Goal: Transaction & Acquisition: Book appointment/travel/reservation

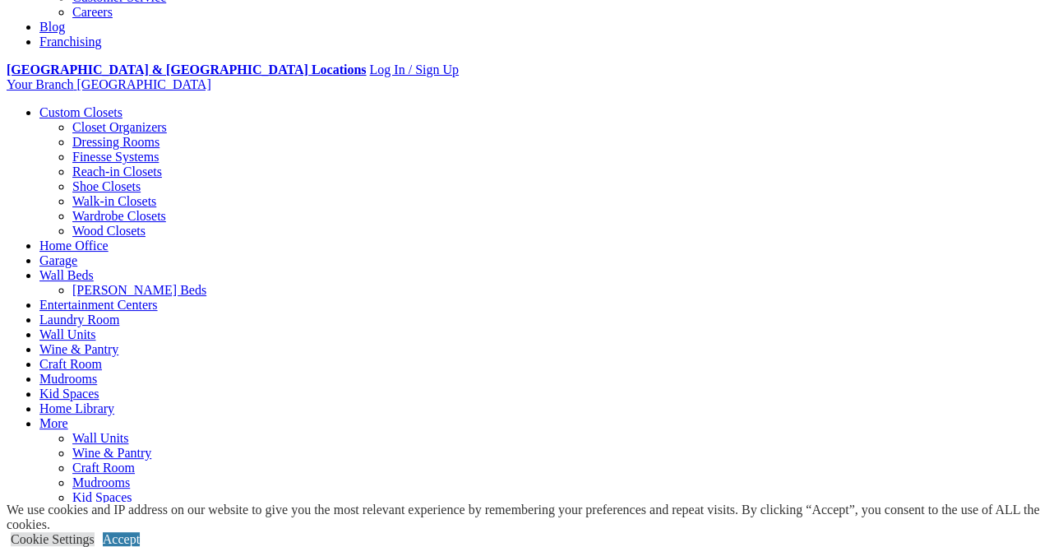
scroll to position [565, 0]
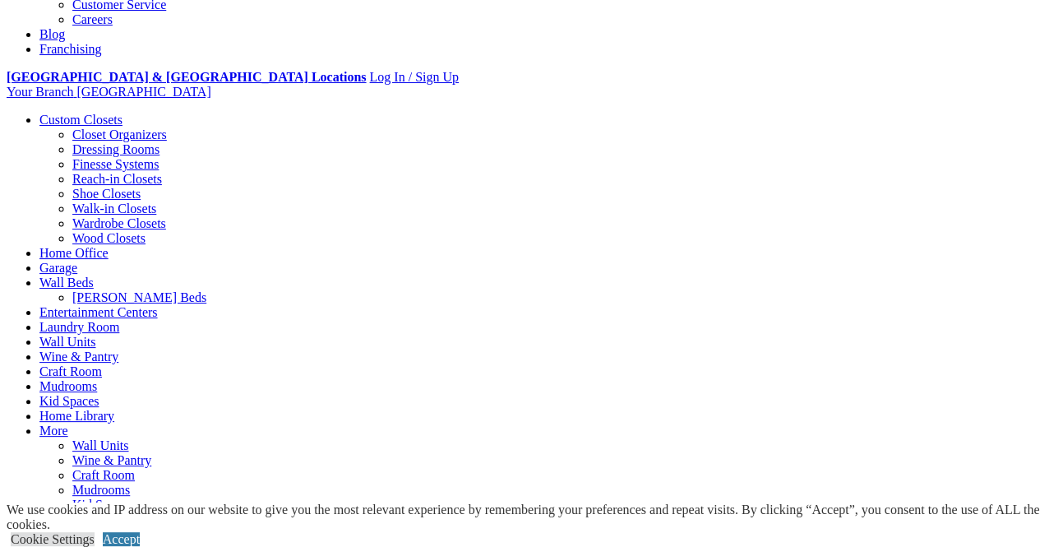
drag, startPoint x: 1043, startPoint y: 46, endPoint x: 1048, endPoint y: 88, distance: 42.3
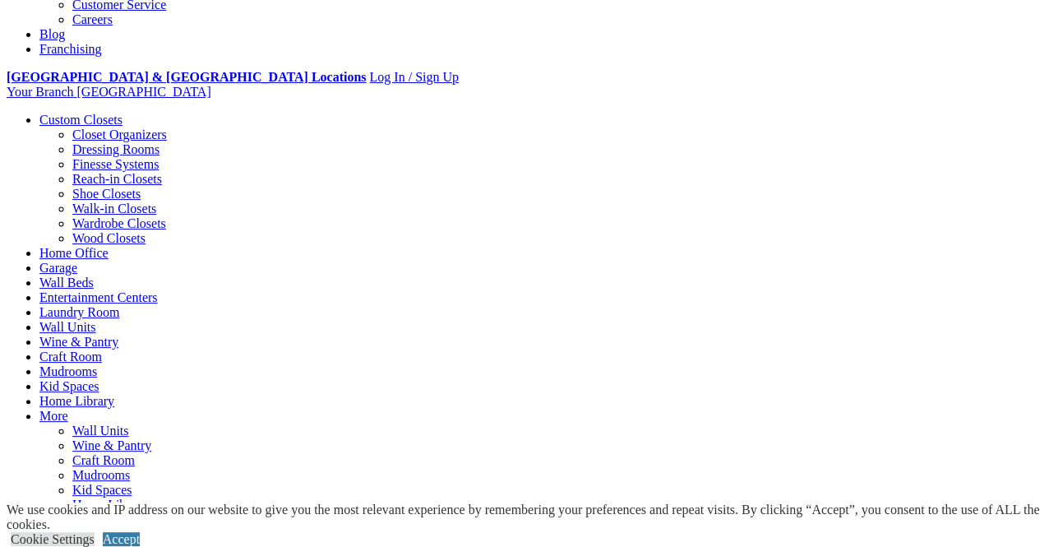
click at [105, 127] on link "Closet Organizers" at bounding box center [119, 134] width 95 height 14
